Goal: Find contact information: Find contact information

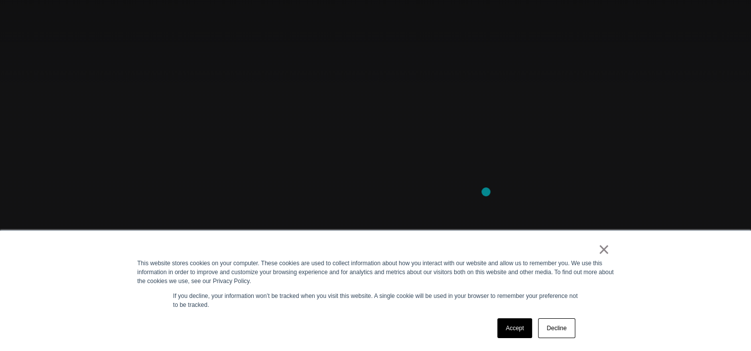
scroll to position [165, 0]
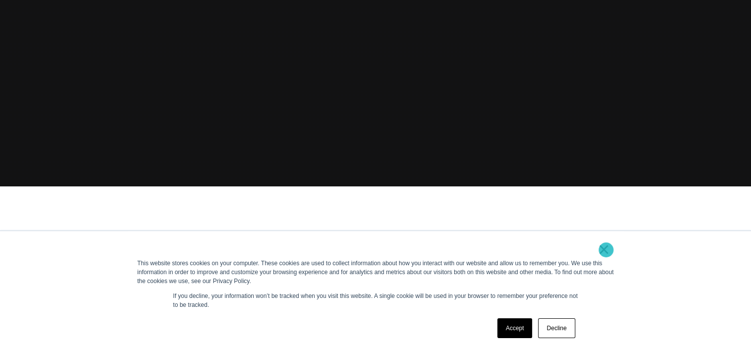
click at [606, 250] on link "×" at bounding box center [604, 249] width 12 height 9
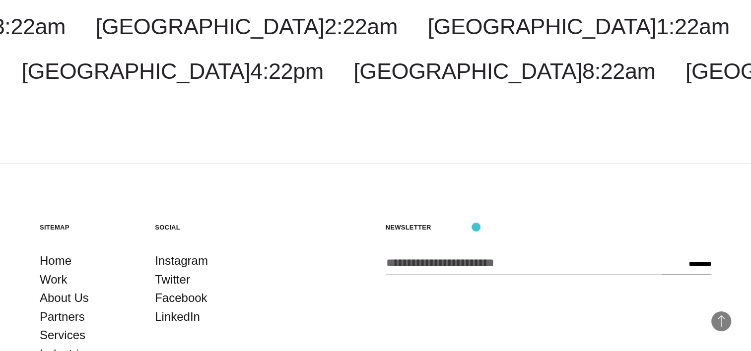
scroll to position [2634, 0]
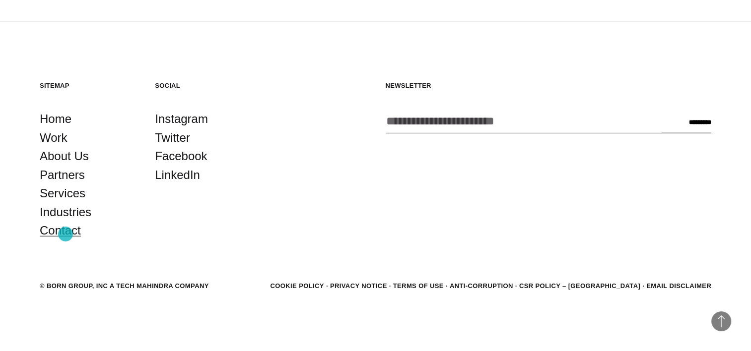
click at [65, 234] on link "Contact" at bounding box center [60, 230] width 41 height 19
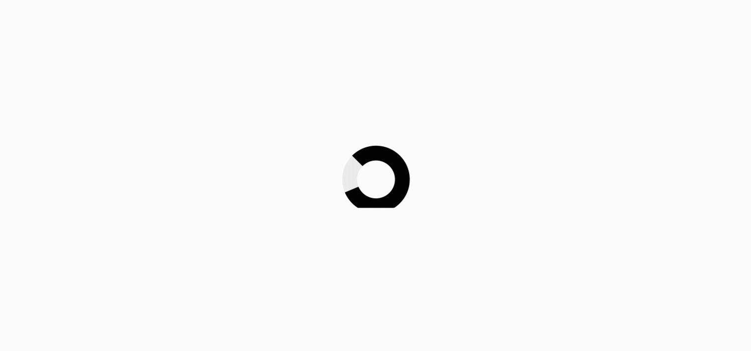
scroll to position [2508, 0]
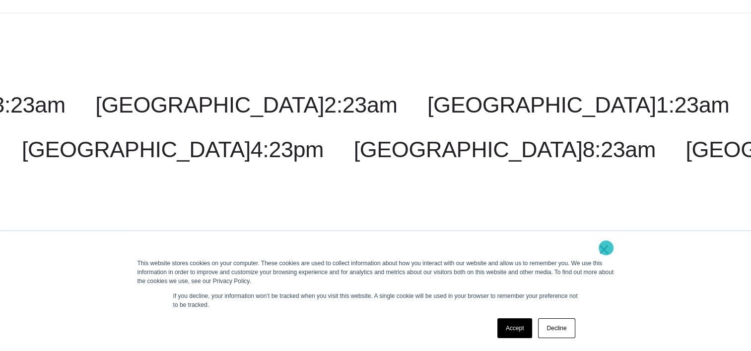
click at [605, 249] on link "×" at bounding box center [604, 249] width 12 height 9
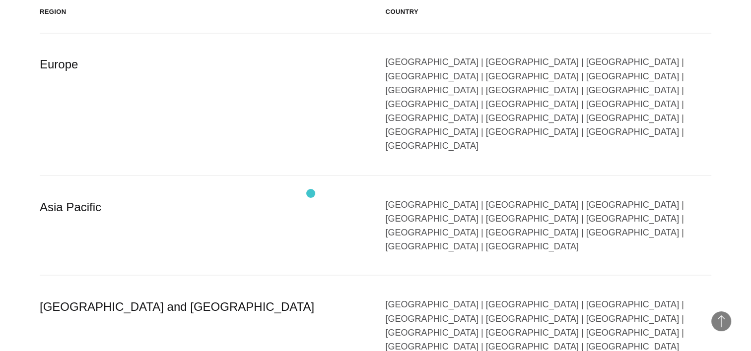
scroll to position [1846, 0]
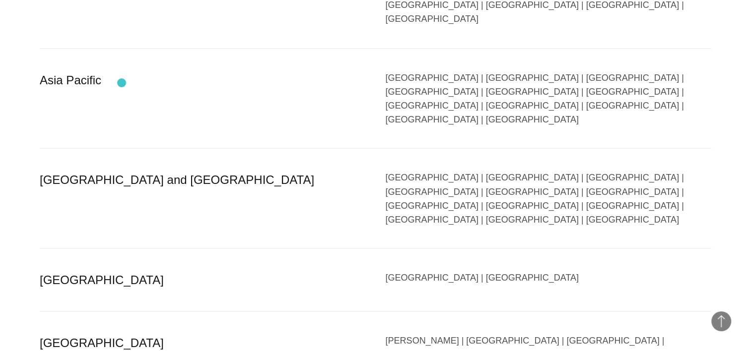
click at [122, 170] on div "[GEOGRAPHIC_DATA] and [GEOGRAPHIC_DATA]" at bounding box center [203, 198] width 326 height 56
click at [492, 170] on div "[GEOGRAPHIC_DATA] | [GEOGRAPHIC_DATA] | [GEOGRAPHIC_DATA] | [GEOGRAPHIC_DATA] |…" at bounding box center [549, 198] width 326 height 56
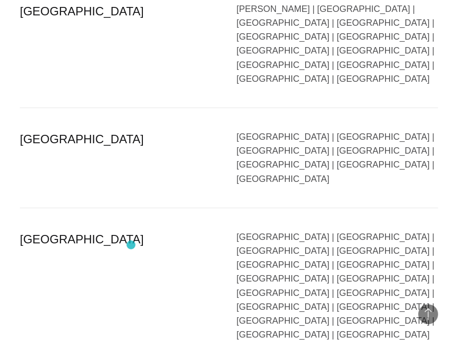
scroll to position [2205, 0]
